Goal: Download file/media

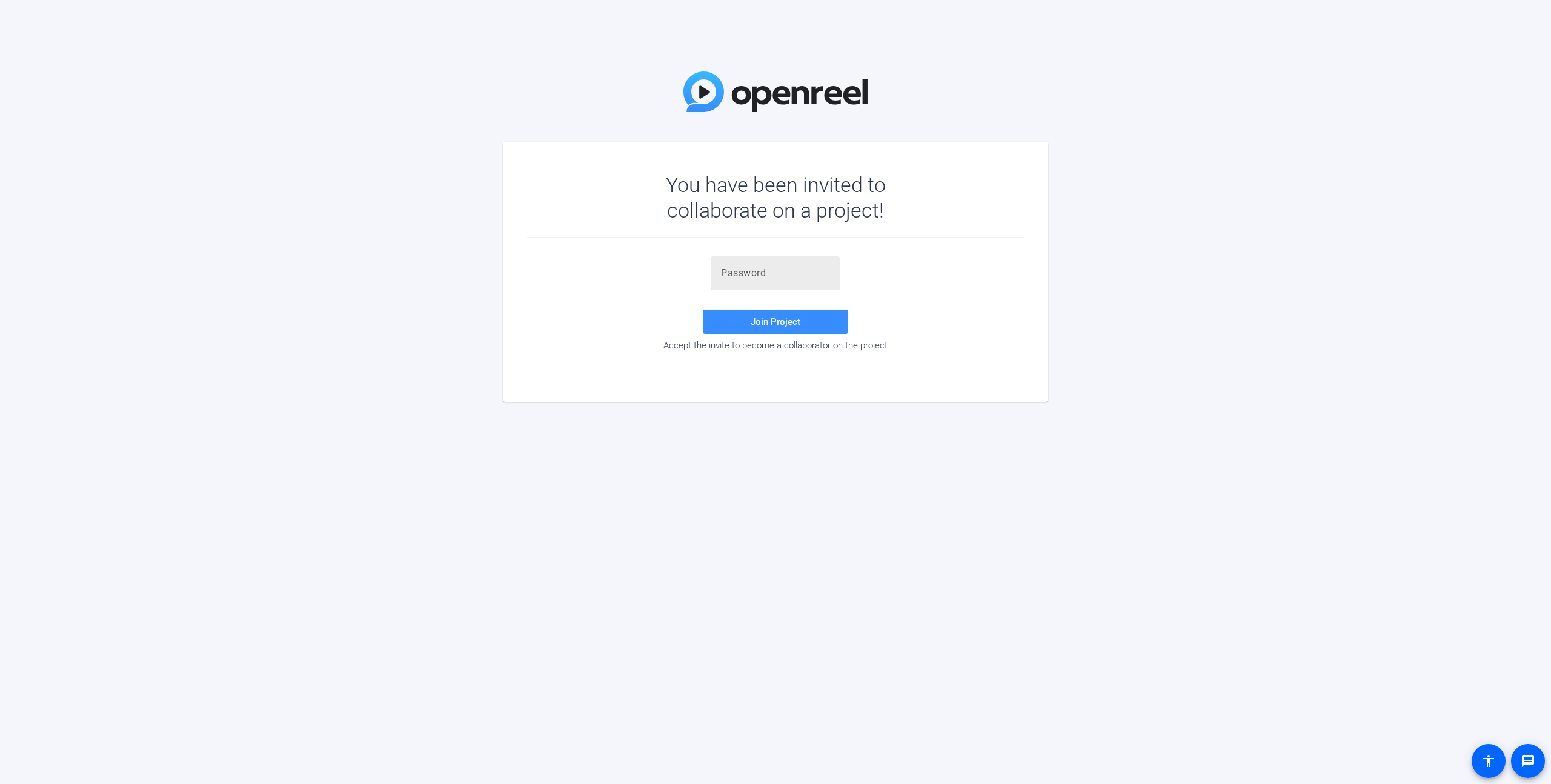
click at [789, 272] on input "text" at bounding box center [776, 273] width 109 height 14
paste input "}Sxh7H"
type input "}Sxh7H"
click at [800, 320] on span at bounding box center [776, 322] width 146 height 29
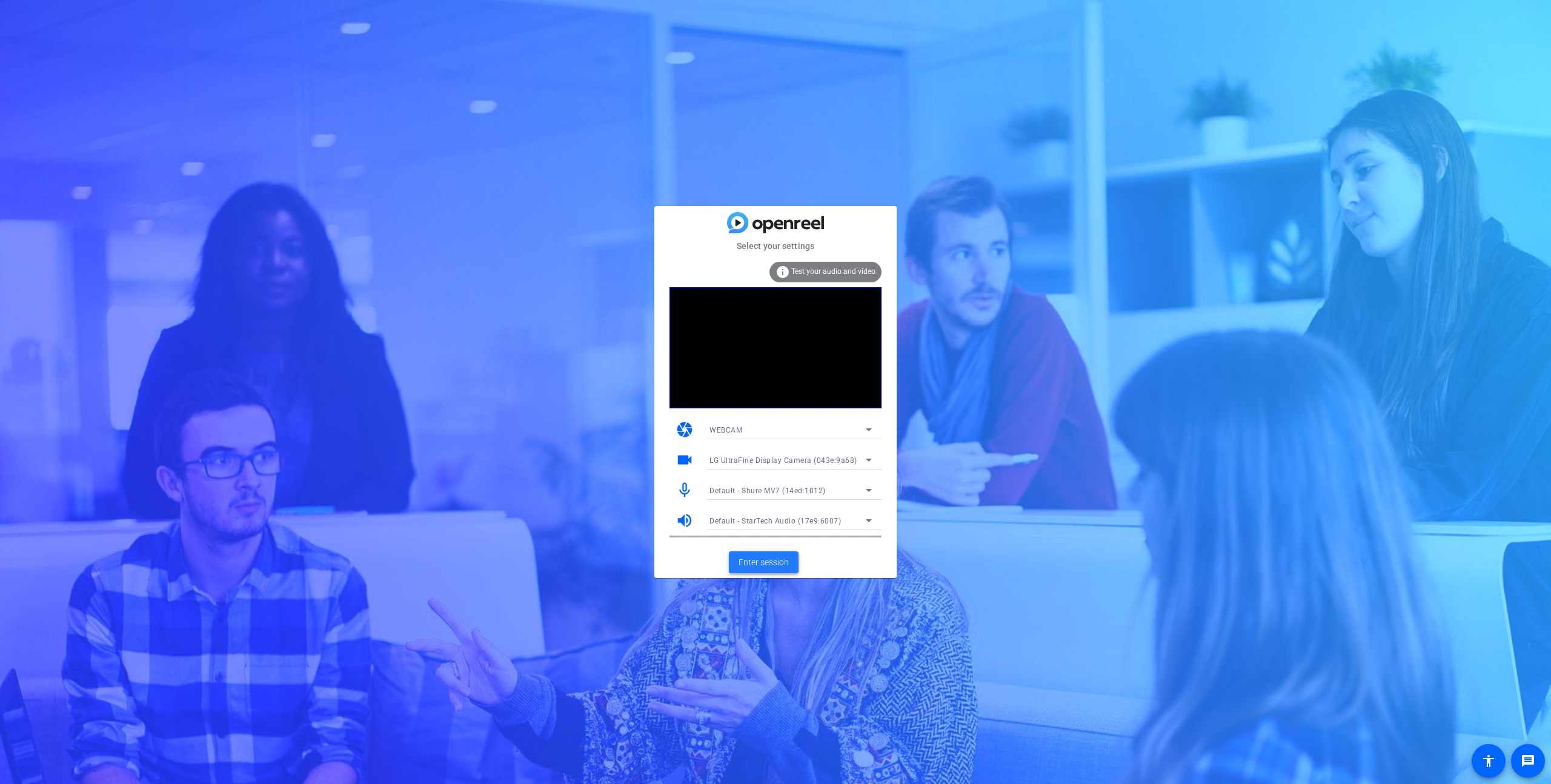
click at [766, 560] on span "Enter session" at bounding box center [764, 563] width 50 height 13
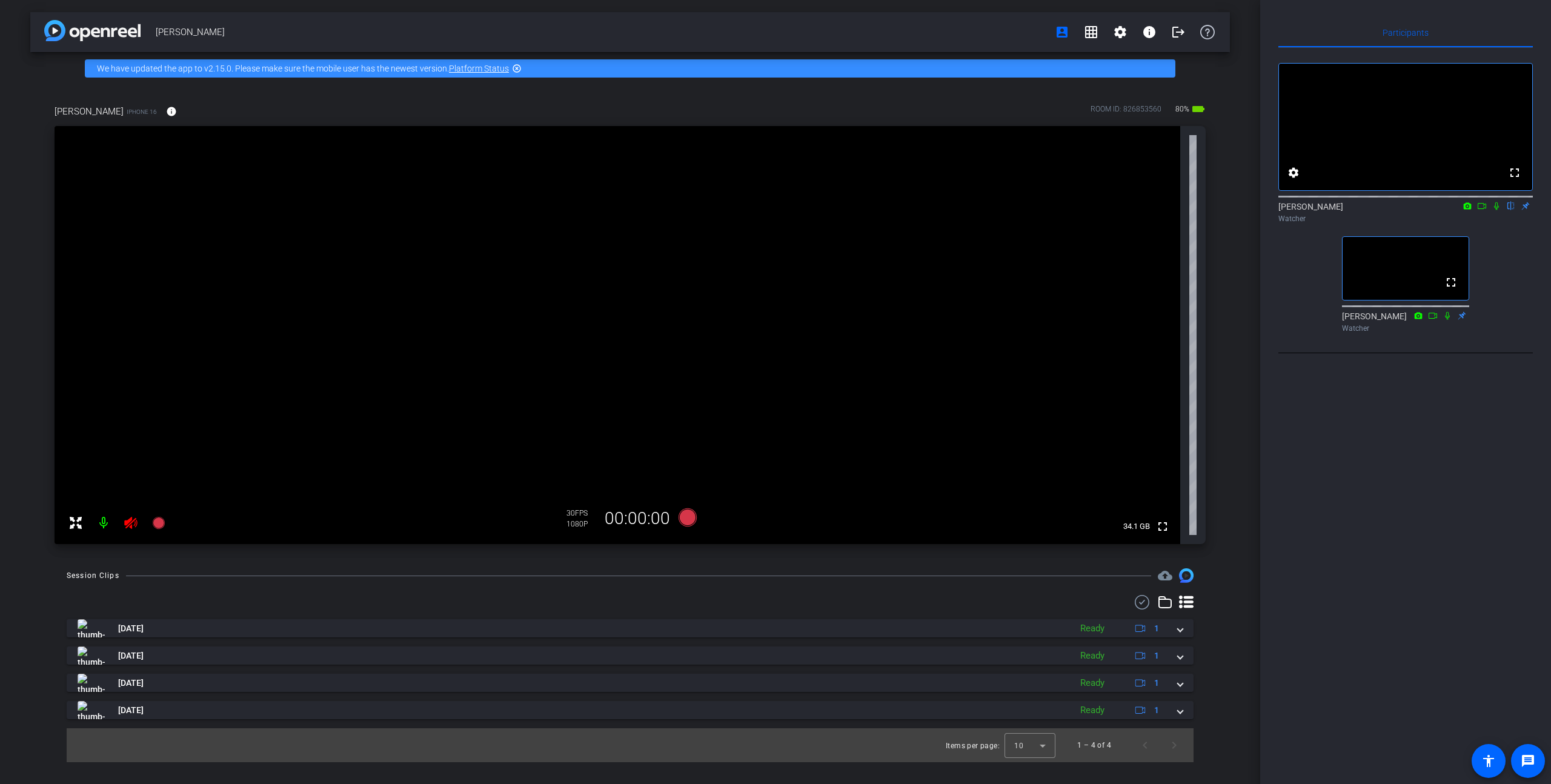
click at [127, 529] on div at bounding box center [117, 523] width 107 height 25
click at [131, 522] on div at bounding box center [117, 523] width 107 height 25
click at [1497, 210] on icon at bounding box center [1496, 206] width 9 height 9
drag, startPoint x: 1497, startPoint y: 222, endPoint x: 1404, endPoint y: 223, distance: 93.0
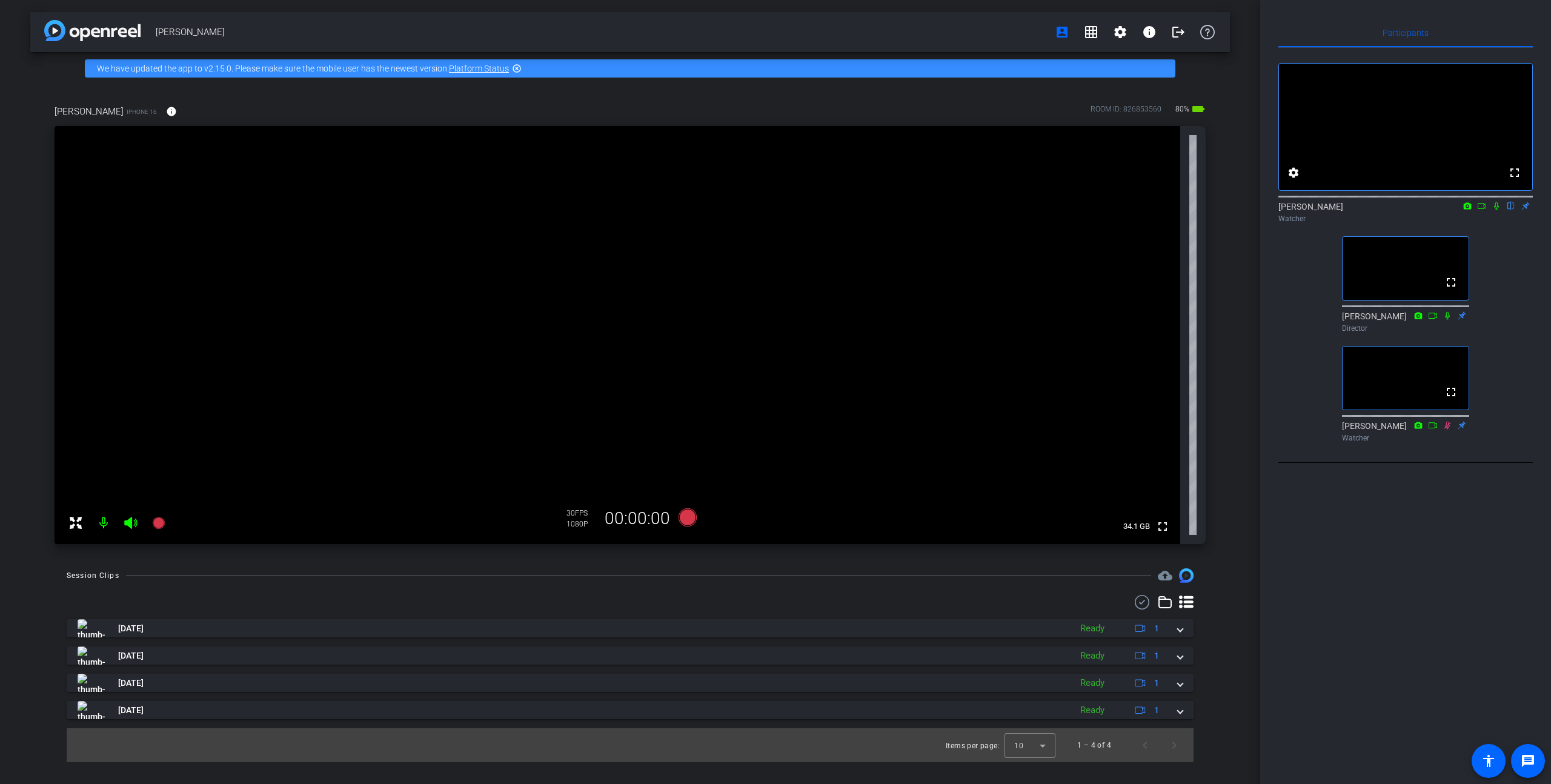
click at [1404, 223] on div "[PERSON_NAME] flip Watcher" at bounding box center [1405, 212] width 255 height 24
click at [1496, 210] on icon at bounding box center [1496, 206] width 9 height 9
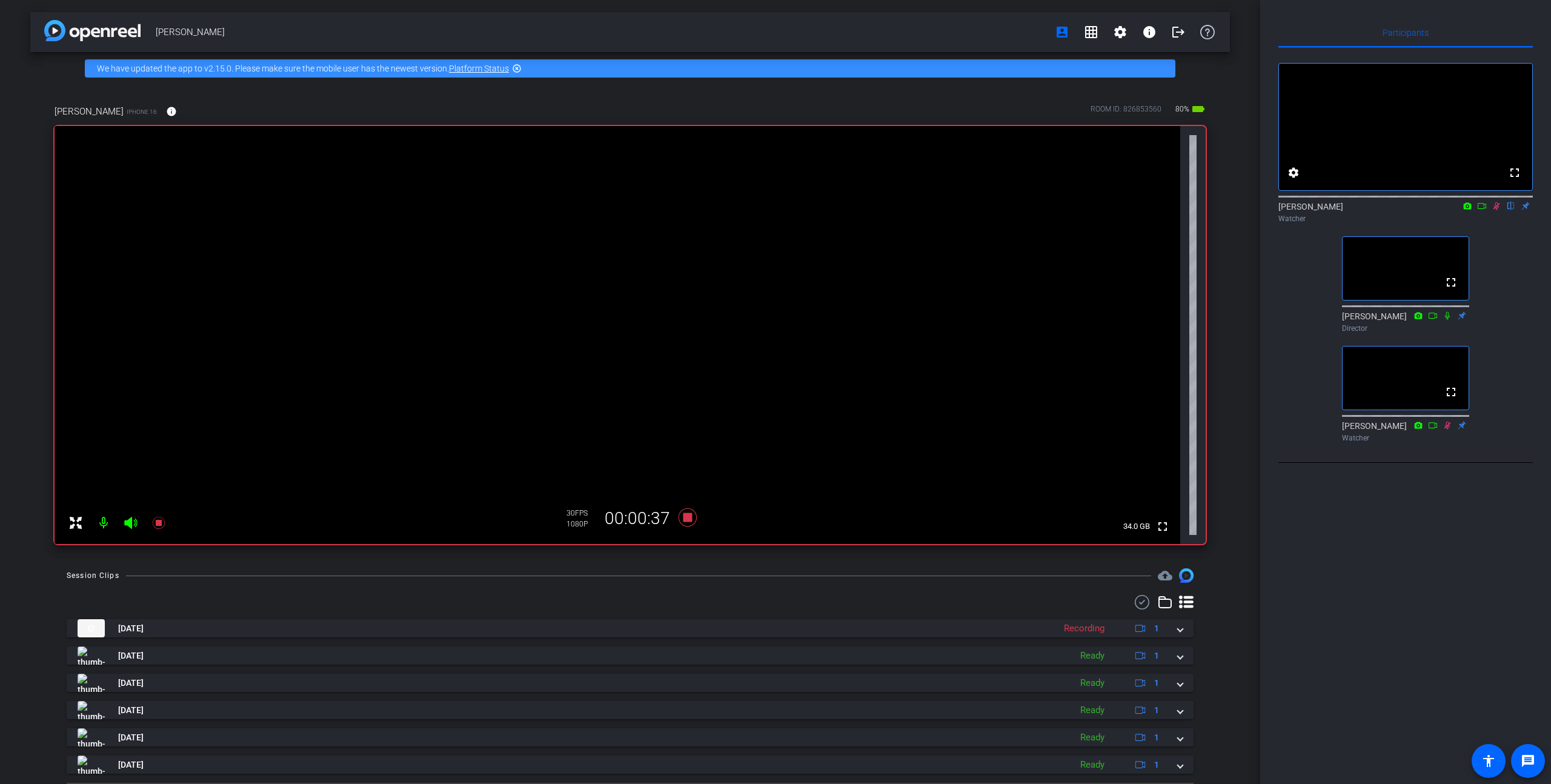
click at [1497, 210] on icon at bounding box center [1496, 206] width 9 height 9
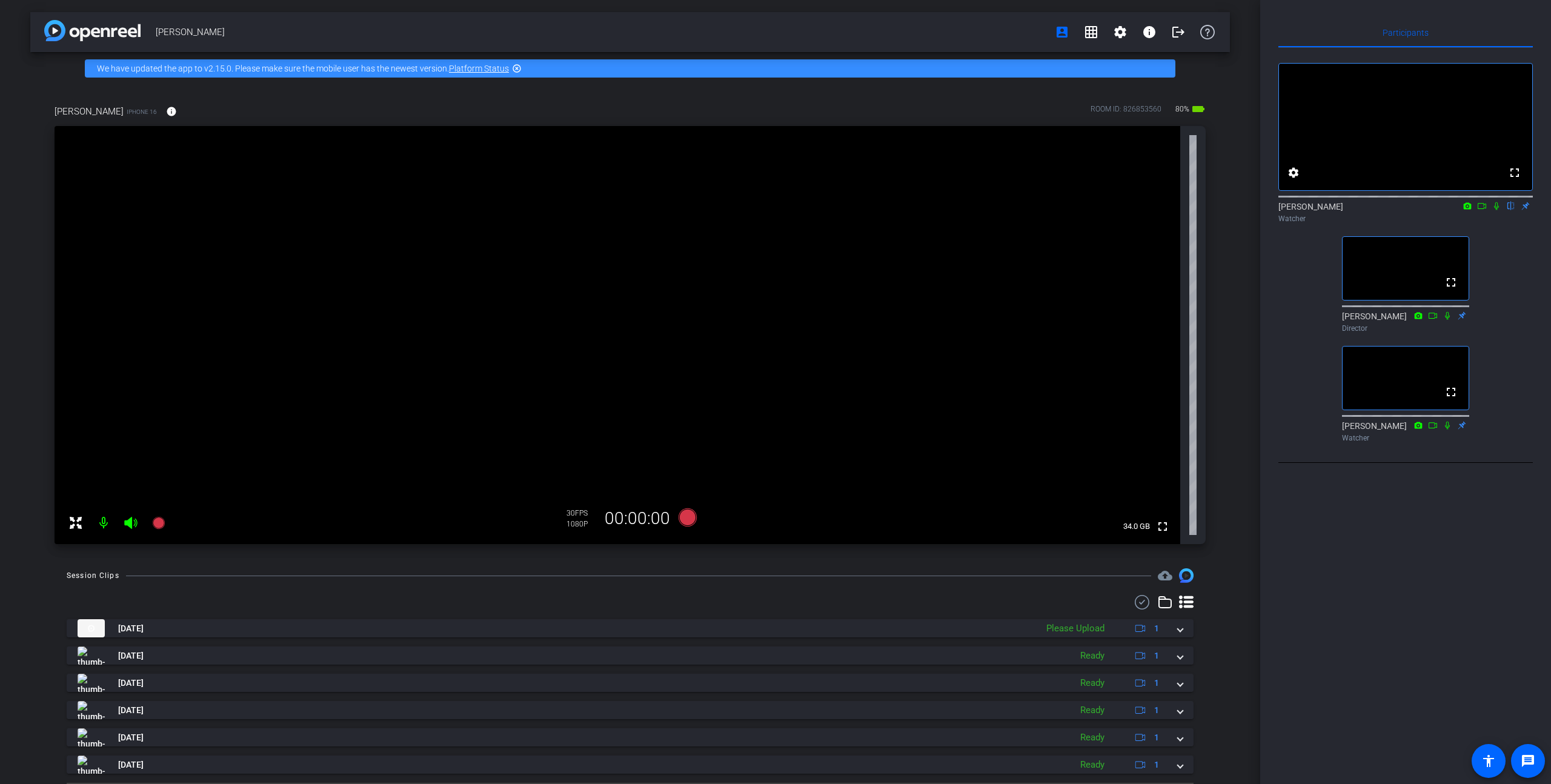
click at [1498, 210] on icon at bounding box center [1496, 206] width 5 height 8
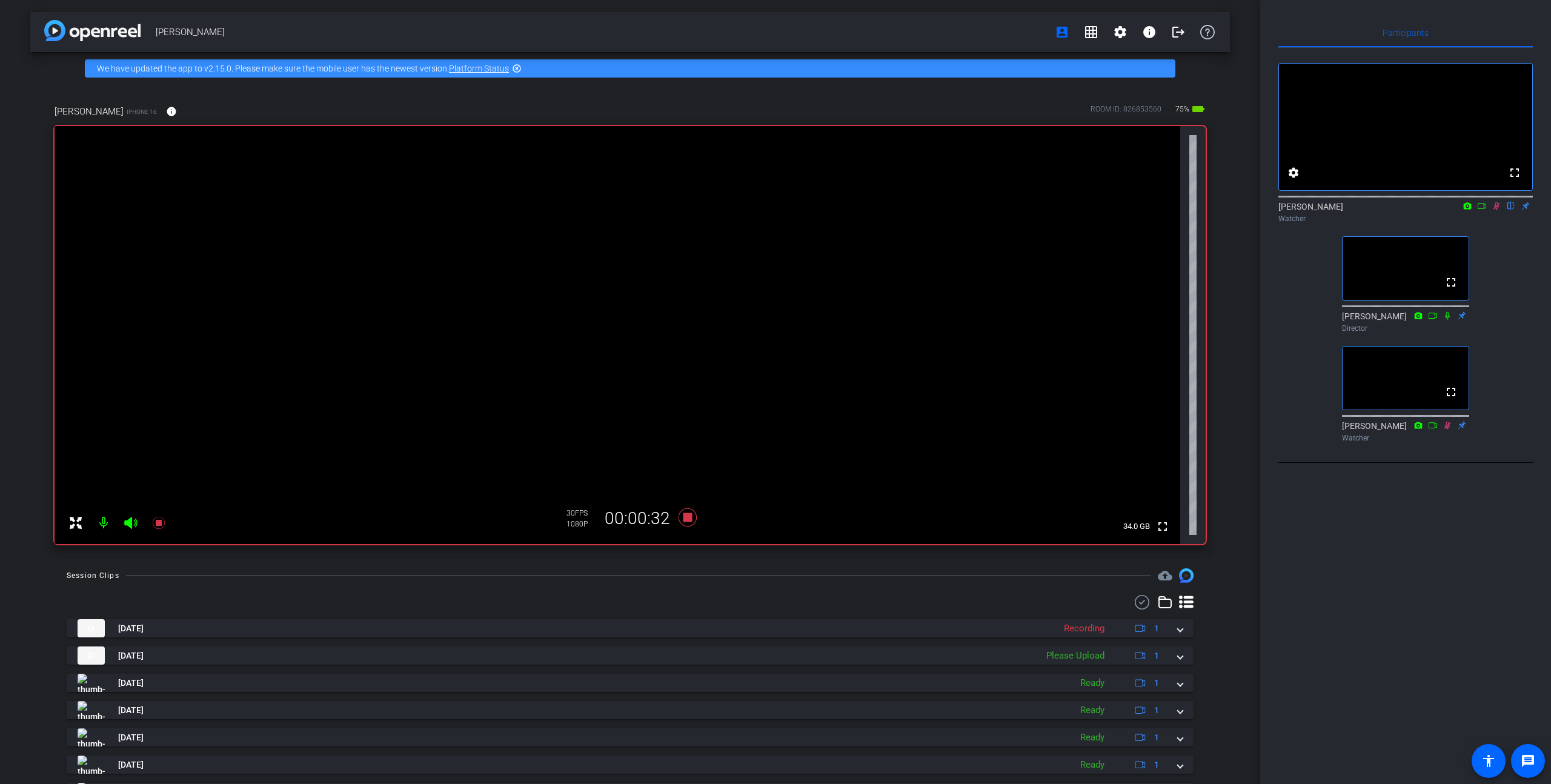
click at [1498, 210] on icon at bounding box center [1496, 206] width 6 height 8
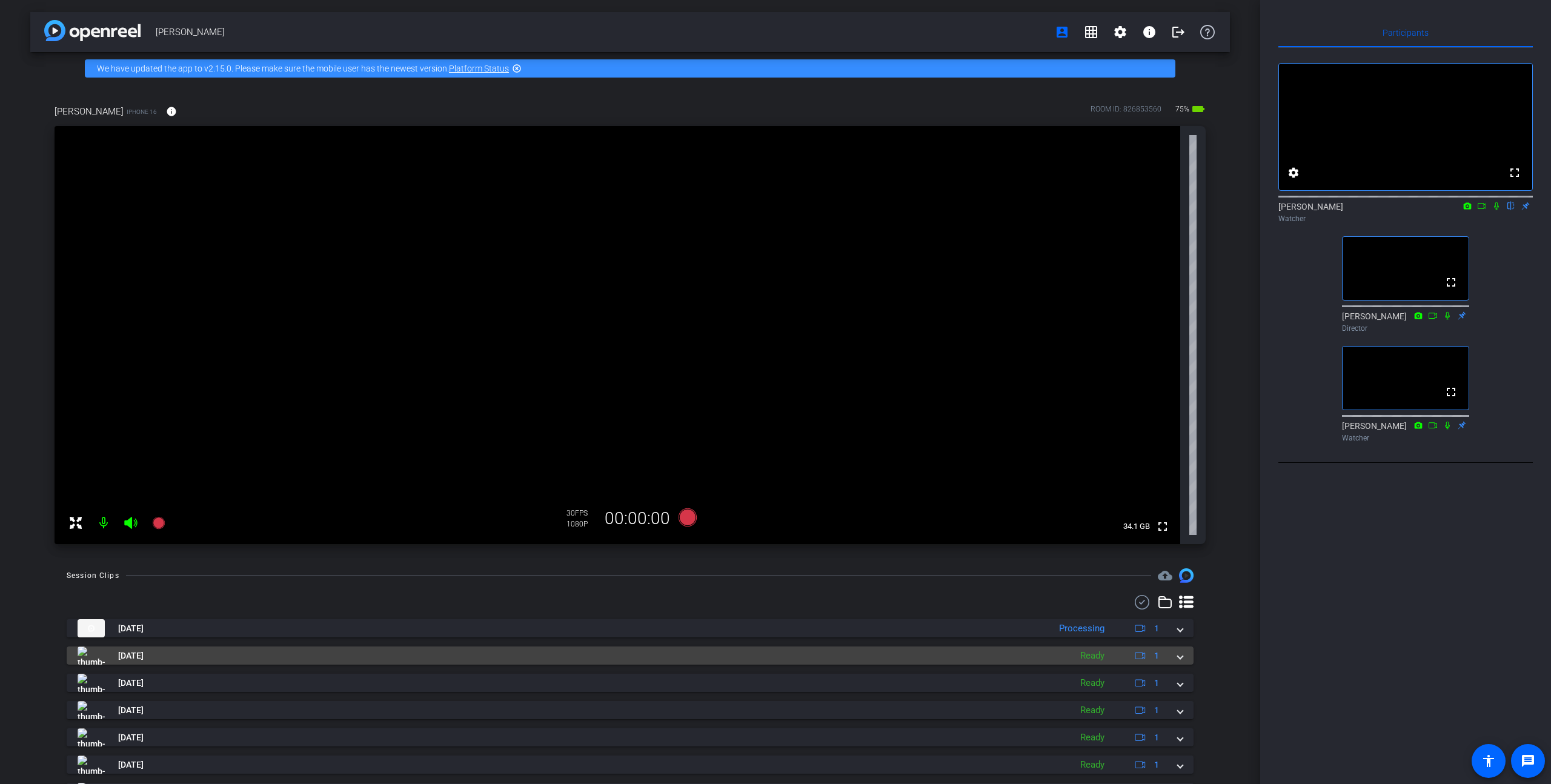
click at [1182, 659] on span at bounding box center [1180, 656] width 5 height 13
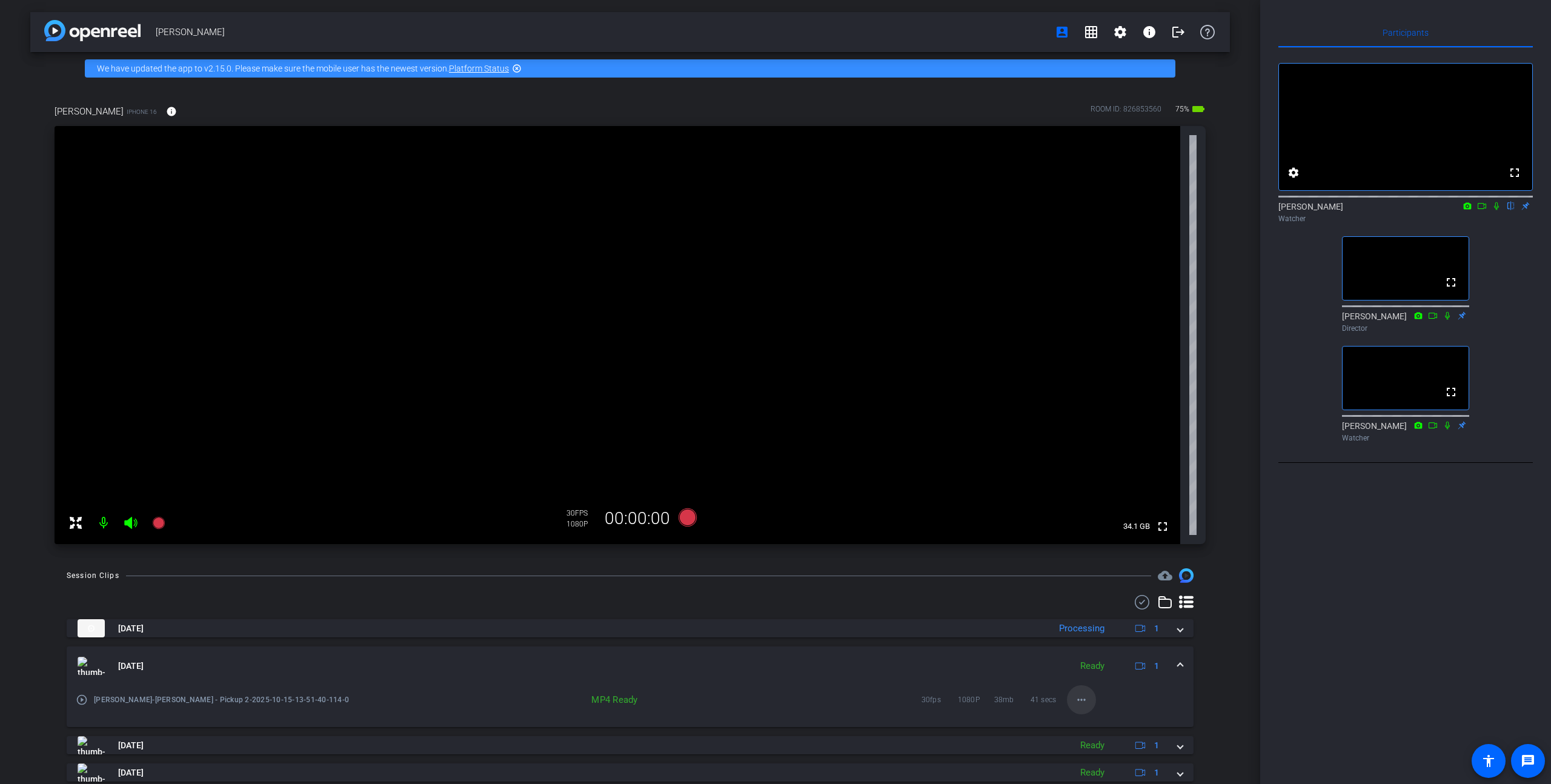
click at [1085, 700] on mat-icon "more_horiz" at bounding box center [1081, 700] width 14 height 14
click at [1101, 610] on span "Download MP4" at bounding box center [1113, 615] width 73 height 14
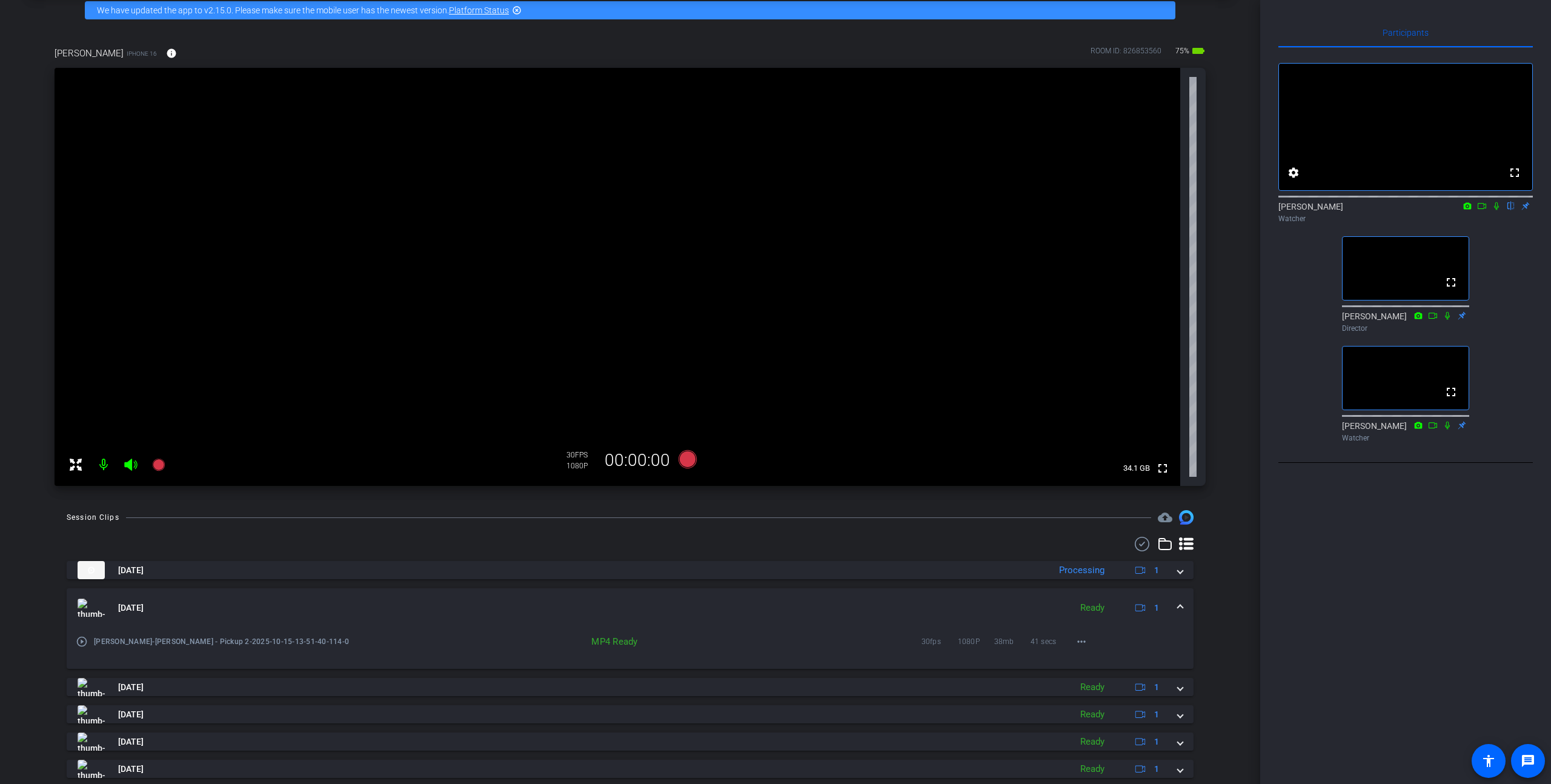
scroll to position [69, 0]
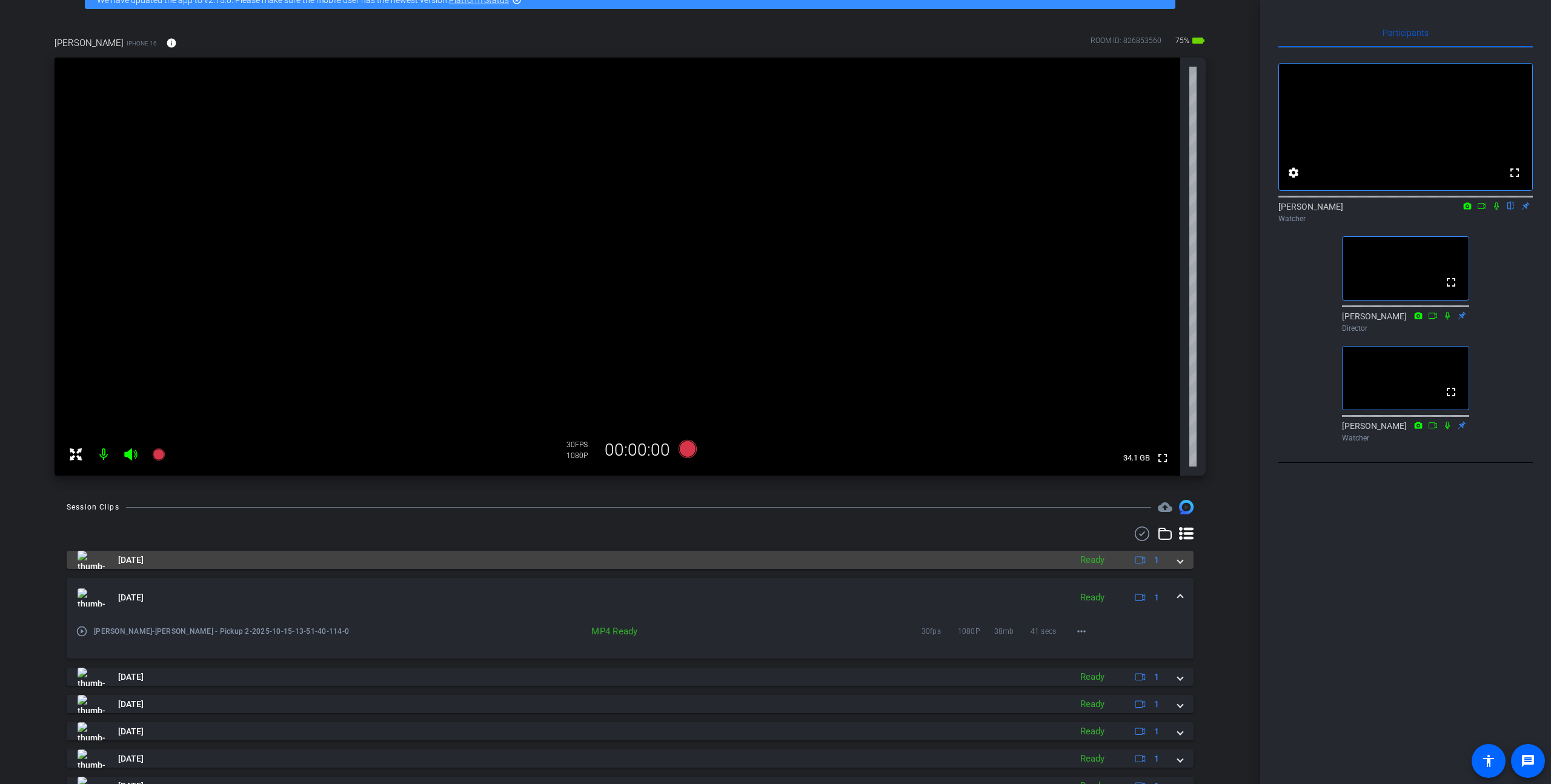
click at [1183, 562] on mat-expansion-panel-header "[DATE] Ready 1" at bounding box center [630, 560] width 1127 height 18
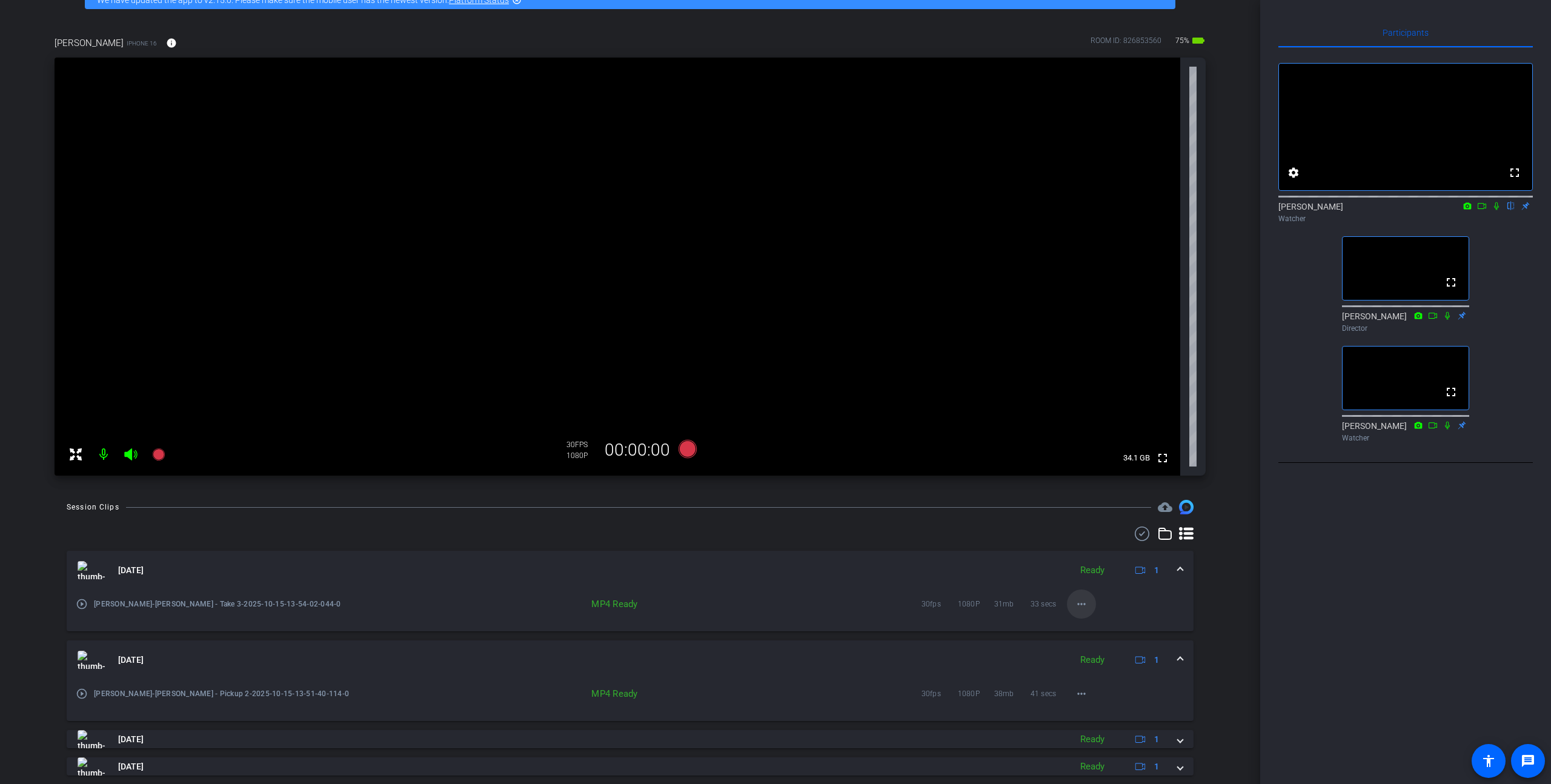
click at [1081, 602] on mat-icon "more_horiz" at bounding box center [1081, 604] width 14 height 14
click at [1102, 657] on span "Download MP4" at bounding box center [1113, 660] width 73 height 14
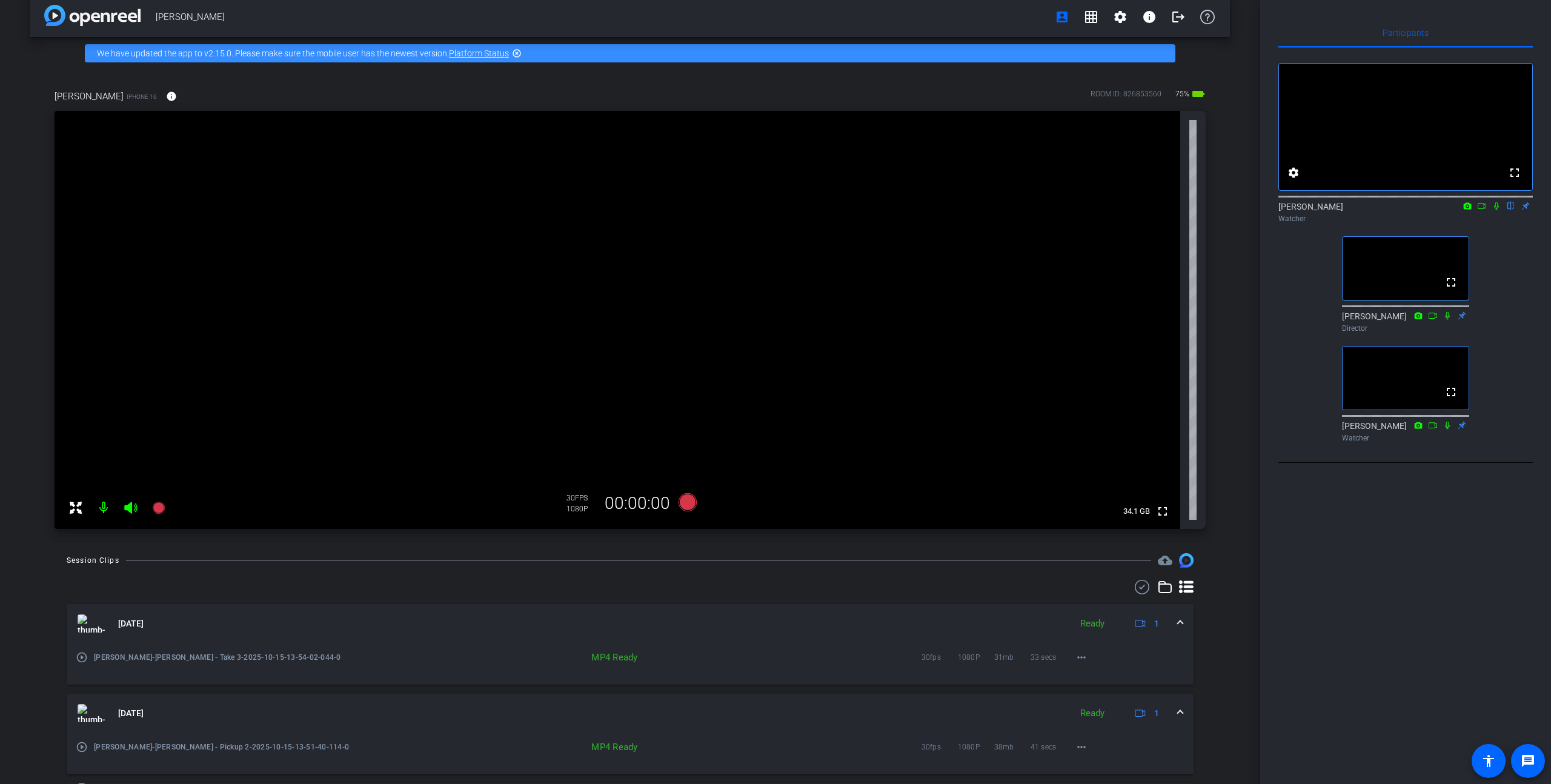
scroll to position [0, 0]
